Goal: Check status: Check status

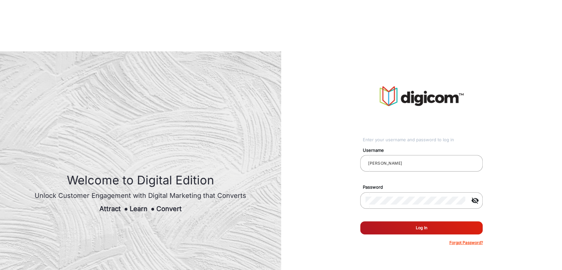
click at [412, 221] on button "Log In" at bounding box center [421, 227] width 123 height 13
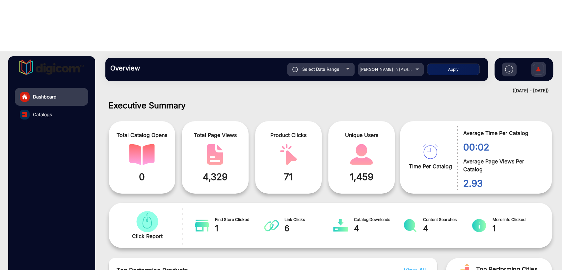
scroll to position [5, 0]
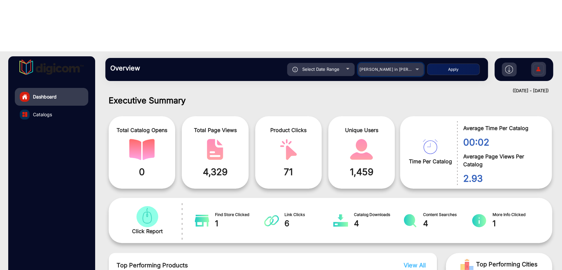
click at [387, 67] on span "[PERSON_NAME] in [PERSON_NAME]" at bounding box center [396, 69] width 73 height 5
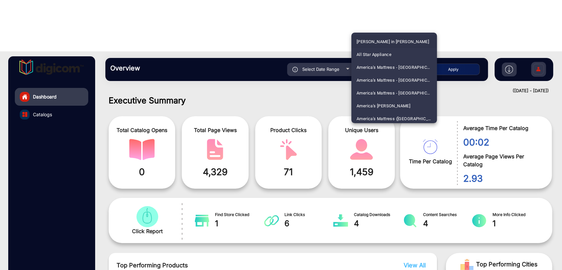
scroll to position [567, 0]
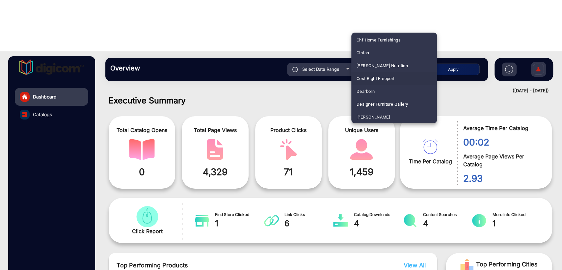
click at [384, 80] on span "Cost Right Freeport" at bounding box center [376, 78] width 38 height 13
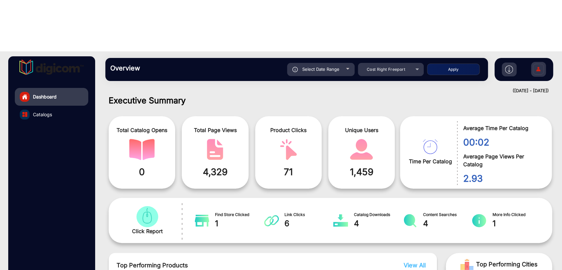
click at [316, 67] on span "Select Date Range" at bounding box center [320, 69] width 37 height 5
type input "[DATE]"
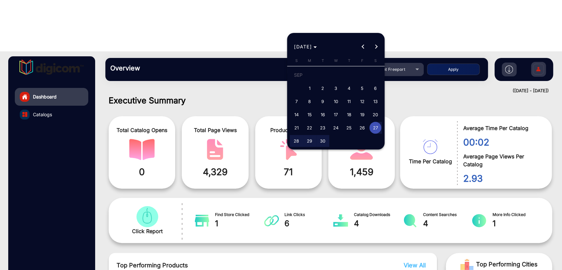
click at [381, 45] on span "Next month" at bounding box center [376, 46] width 13 height 13
click at [335, 78] on span "1" at bounding box center [336, 76] width 12 height 14
type input "[DATE]"
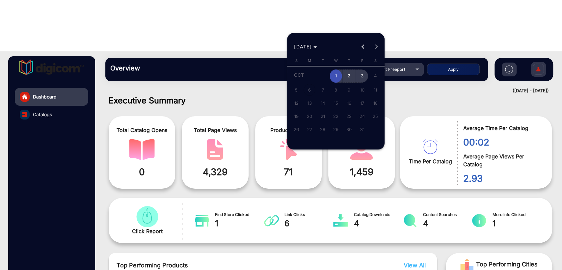
click at [361, 78] on span "3" at bounding box center [362, 76] width 12 height 14
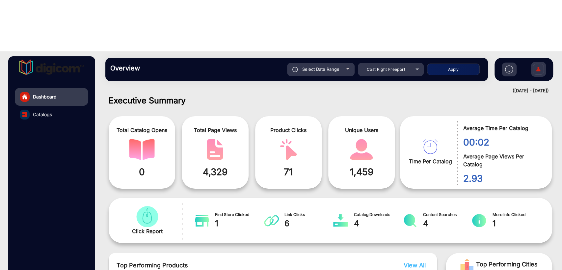
type input "[DATE]"
click at [454, 64] on button "Apply" at bounding box center [453, 70] width 53 height 12
type input "[DATE]"
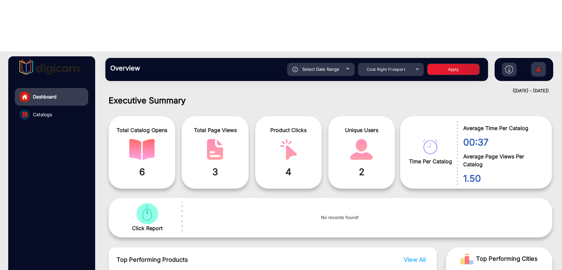
click at [319, 67] on span "Select Date Range" at bounding box center [320, 69] width 37 height 5
type input "[DATE]"
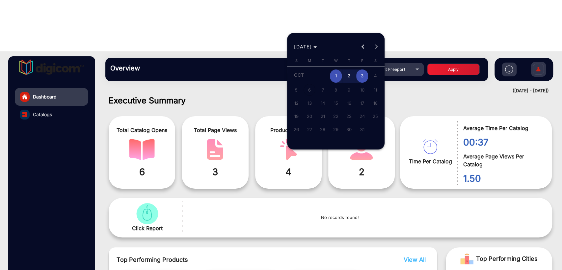
click at [460, 40] on div at bounding box center [281, 135] width 562 height 270
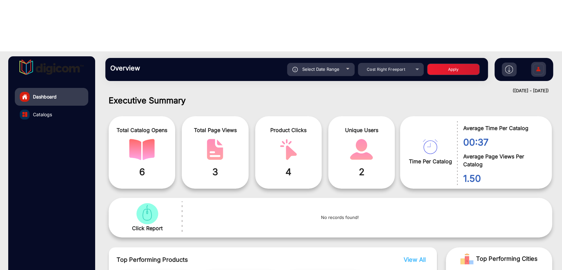
click at [316, 67] on span "Select Date Range" at bounding box center [320, 69] width 37 height 5
type input "[DATE]"
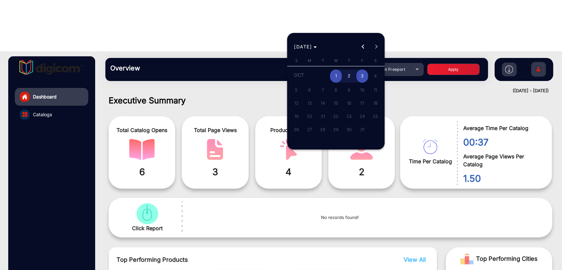
click at [403, 44] on div at bounding box center [281, 135] width 562 height 270
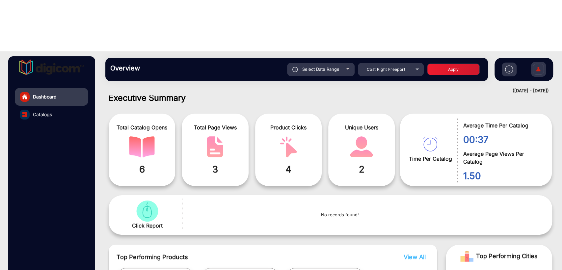
scroll to position [0, 0]
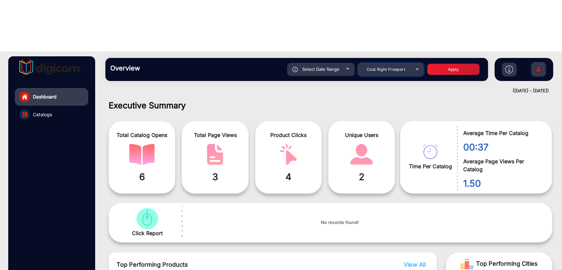
click at [385, 66] on div "Cost Right Freeport" at bounding box center [386, 70] width 53 height 8
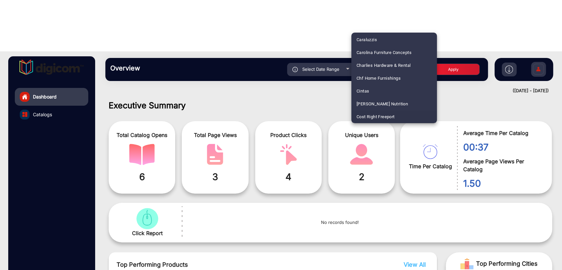
scroll to position [1582, 0]
click at [371, 75] on span "ShopRite" at bounding box center [366, 78] width 18 height 13
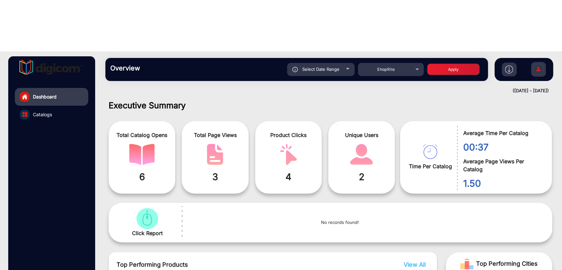
click at [450, 64] on button "Apply" at bounding box center [453, 70] width 53 height 12
type input "[DATE]"
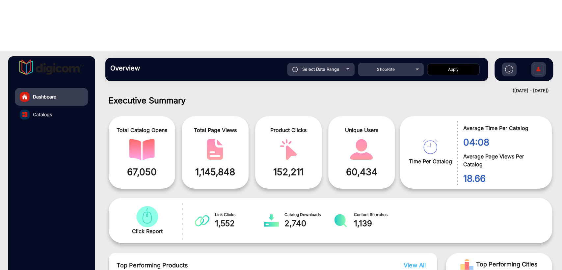
click at [332, 67] on span "Select Date Range" at bounding box center [320, 69] width 37 height 5
type input "[DATE]"
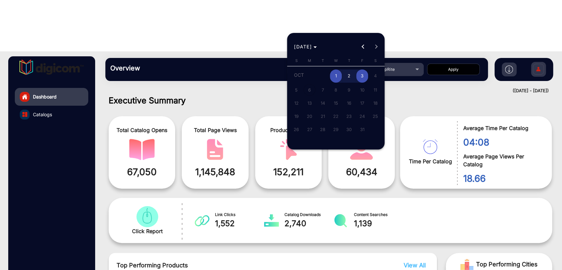
click at [337, 75] on span "1" at bounding box center [336, 76] width 12 height 14
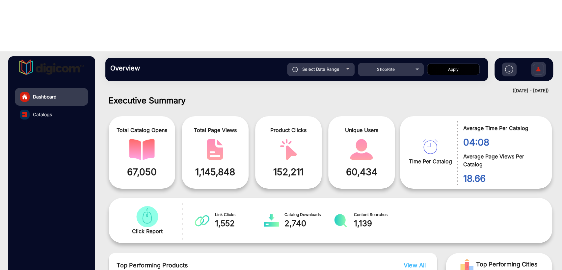
type input "[DATE]"
click at [443, 64] on button "Apply" at bounding box center [453, 70] width 53 height 12
type input "[DATE]"
click at [311, 67] on span "Select Date Range" at bounding box center [320, 69] width 37 height 5
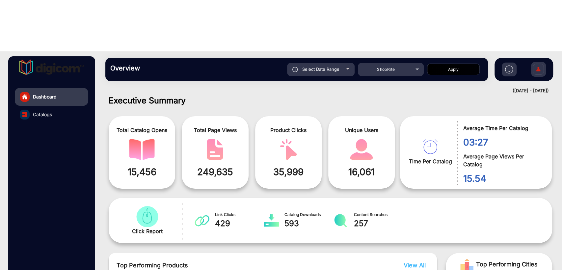
type input "[DATE]"
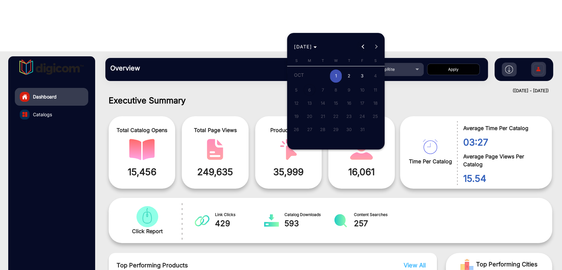
click at [361, 49] on span "Previous month" at bounding box center [363, 46] width 13 height 13
click at [325, 139] on span "30" at bounding box center [323, 141] width 12 height 12
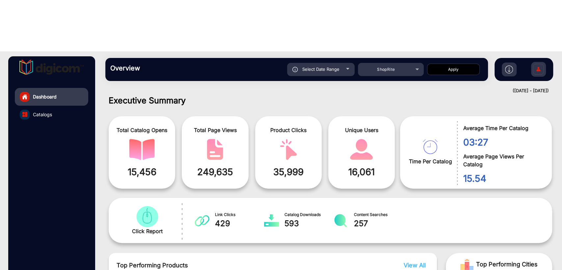
type input "[DATE]"
click at [440, 64] on button "Apply" at bounding box center [453, 70] width 53 height 12
type input "[DATE]"
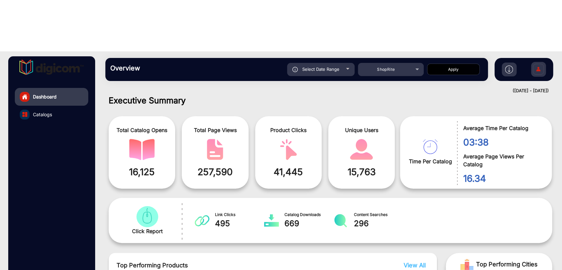
click at [313, 63] on div "Select Date Range" at bounding box center [321, 69] width 68 height 13
type input "[DATE]"
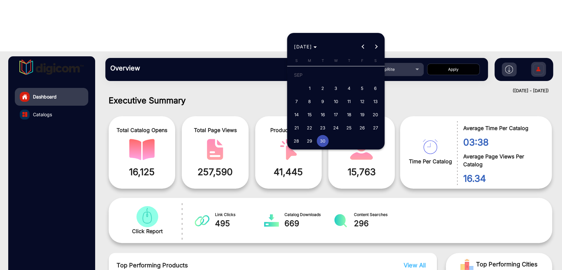
click at [352, 125] on span "25" at bounding box center [349, 128] width 12 height 12
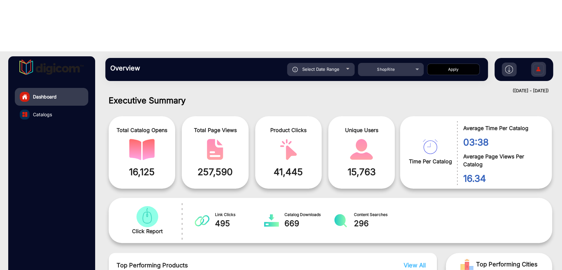
type input "[DATE]"
click at [448, 64] on button "Apply" at bounding box center [453, 70] width 53 height 12
type input "[DATE]"
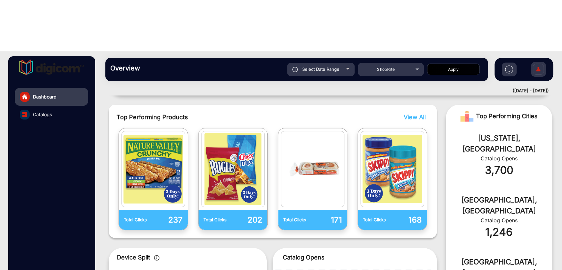
scroll to position [0, 0]
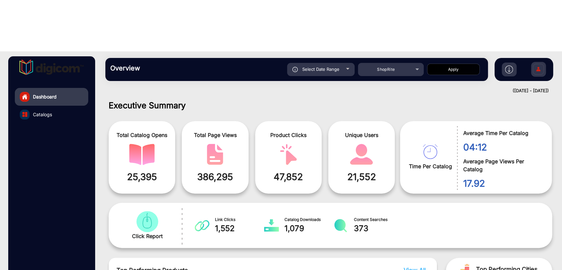
click at [326, 67] on span "Select Date Range" at bounding box center [320, 69] width 37 height 5
type input "[DATE]"
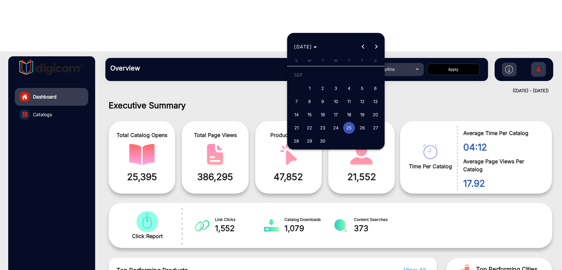
click at [362, 48] on span "Previous month" at bounding box center [363, 46] width 13 height 13
click at [360, 74] on span "1" at bounding box center [362, 76] width 12 height 14
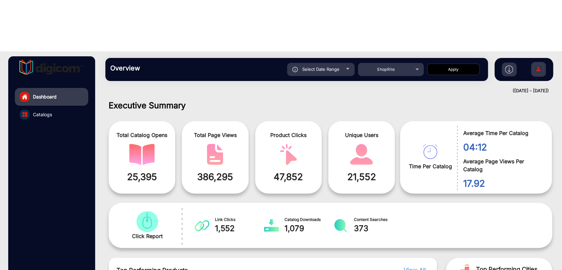
type input "[DATE]"
click at [459, 64] on button "Apply" at bounding box center [453, 70] width 53 height 12
type input "[DATE]"
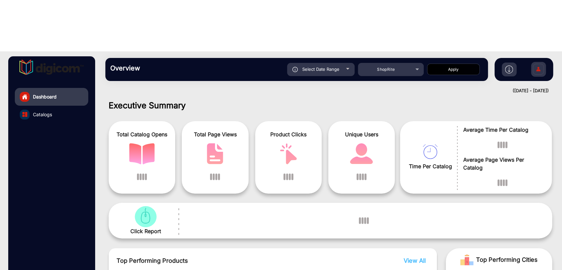
scroll to position [5, 0]
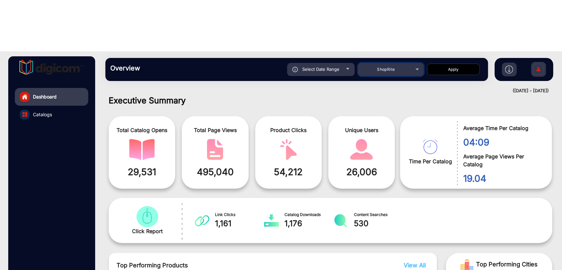
click at [378, 67] on span "ShopRite" at bounding box center [386, 69] width 18 height 5
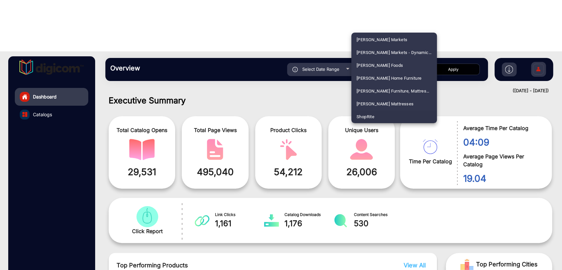
scroll to position [1813, 0]
click at [374, 81] on span "United Supermarket" at bounding box center [376, 78] width 39 height 13
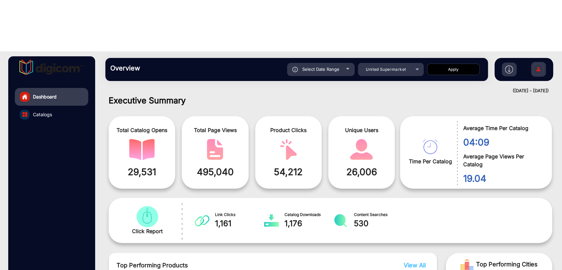
click at [449, 64] on button "Apply" at bounding box center [453, 70] width 53 height 12
type input "[DATE]"
